Goal: Check status: Check status

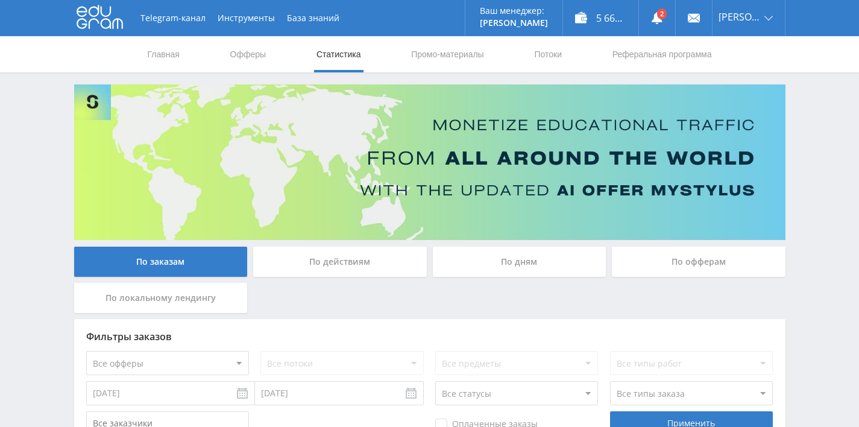
click at [505, 261] on div "По дням" at bounding box center [520, 261] width 174 height 30
click at [0, 0] on input "По дням" at bounding box center [0, 0] width 0 height 0
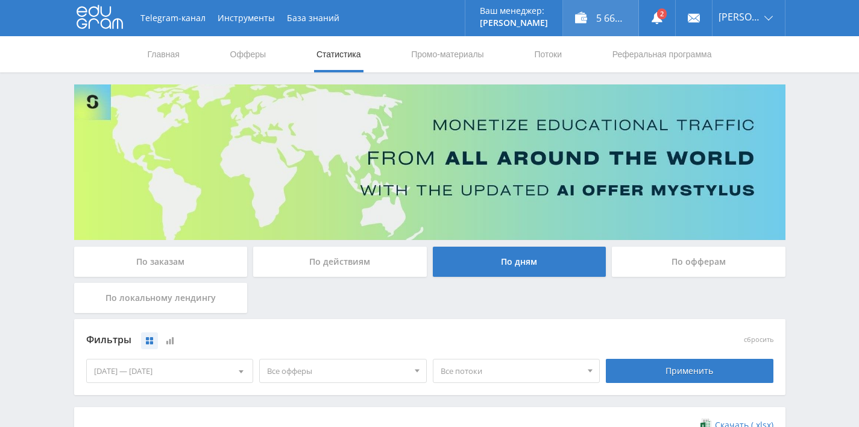
click at [589, 20] on div "5 668,00 ₽" at bounding box center [600, 18] width 75 height 36
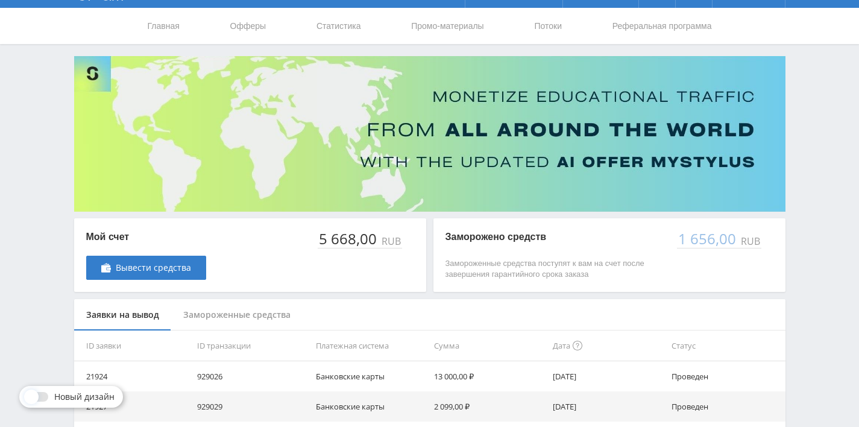
scroll to position [102, 0]
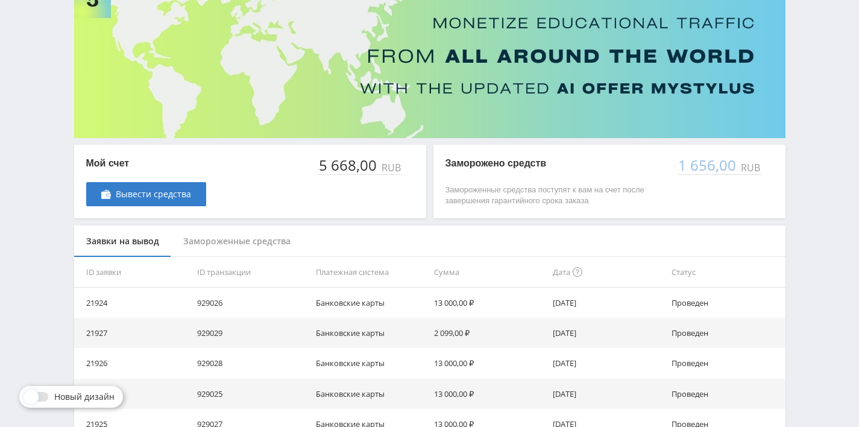
click at [230, 236] on div "Замороженные средства" at bounding box center [236, 241] width 131 height 32
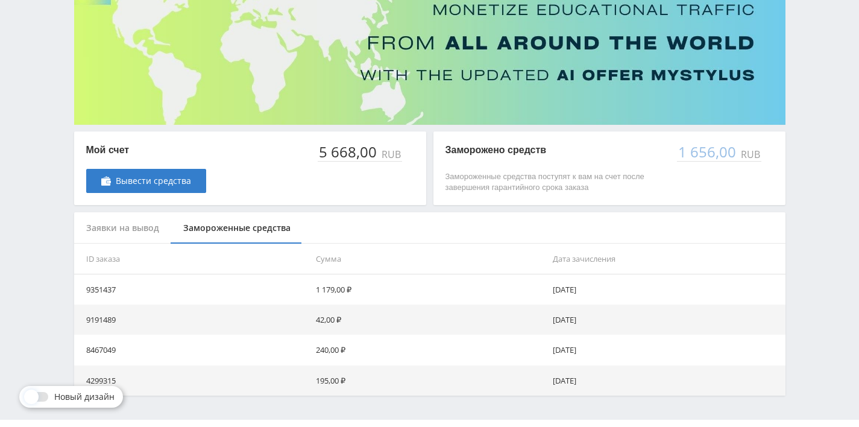
scroll to position [144, 0]
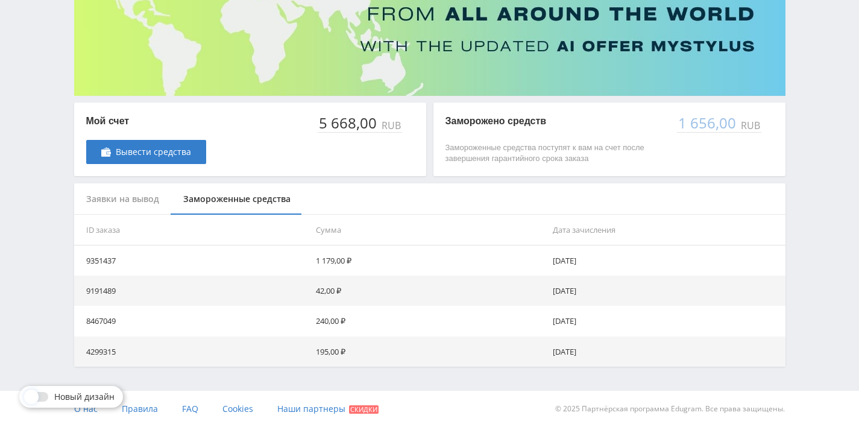
click at [112, 196] on div "Заявки на вывод" at bounding box center [122, 199] width 97 height 32
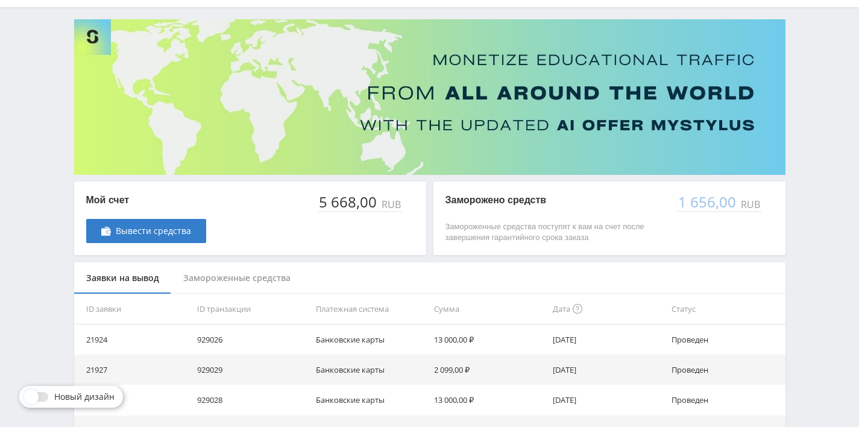
scroll to position [0, 0]
